Goal: Task Accomplishment & Management: Contribute content

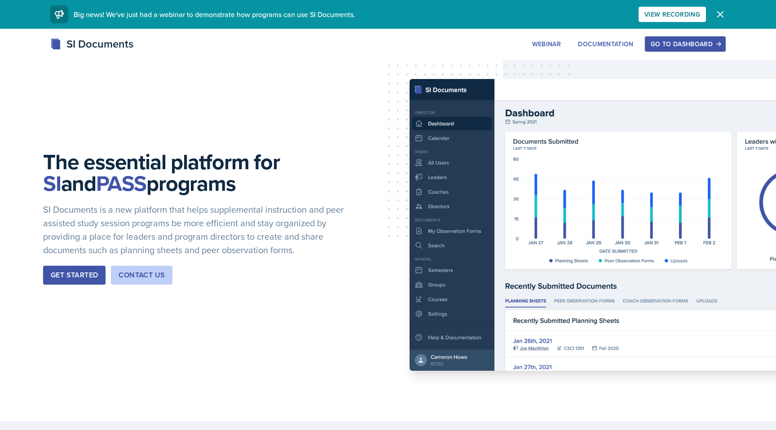
click at [655, 44] on div "Go to Dashboard" at bounding box center [685, 43] width 69 height 7
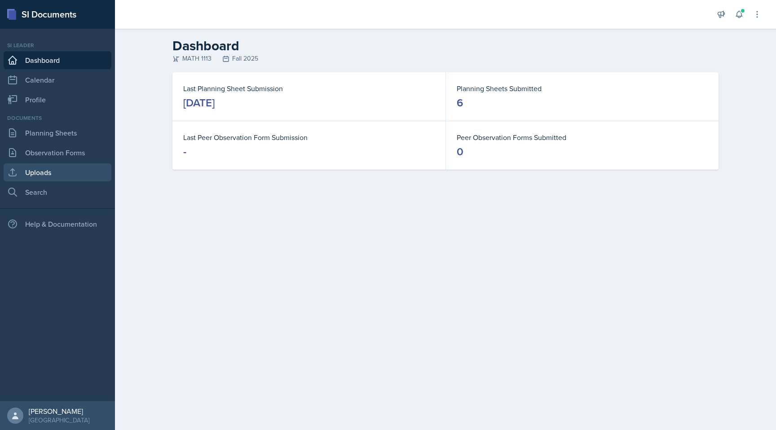
click at [58, 174] on link "Uploads" at bounding box center [58, 172] width 108 height 18
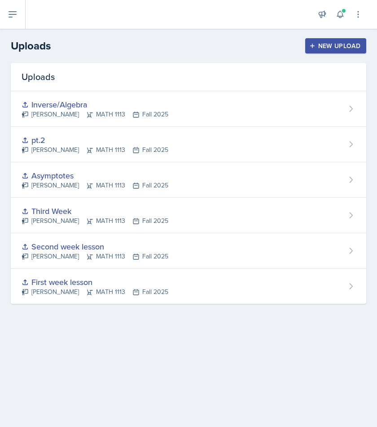
click at [333, 47] on div "New Upload" at bounding box center [336, 45] width 50 height 7
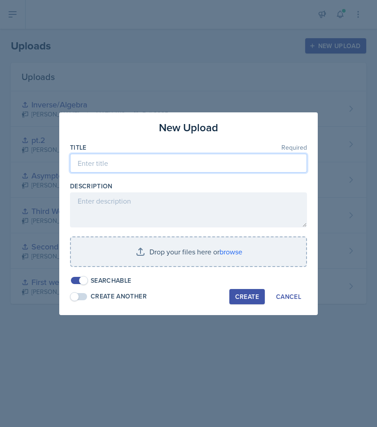
click at [158, 164] on input at bounding box center [188, 163] width 237 height 19
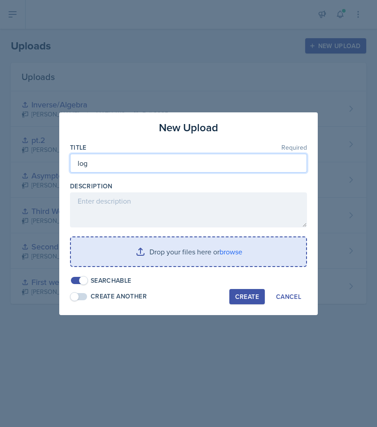
type input "log"
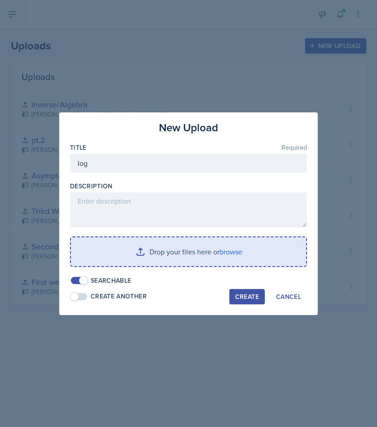
click at [158, 251] on input "file" at bounding box center [188, 251] width 235 height 29
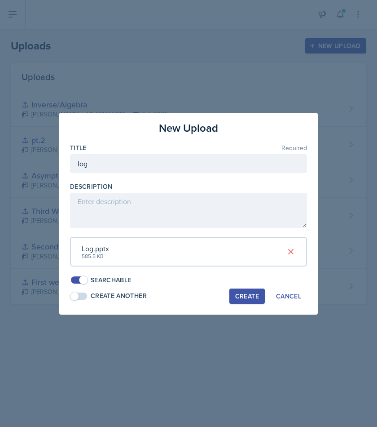
click at [252, 295] on div "Create" at bounding box center [247, 295] width 24 height 7
